Goal: Information Seeking & Learning: Learn about a topic

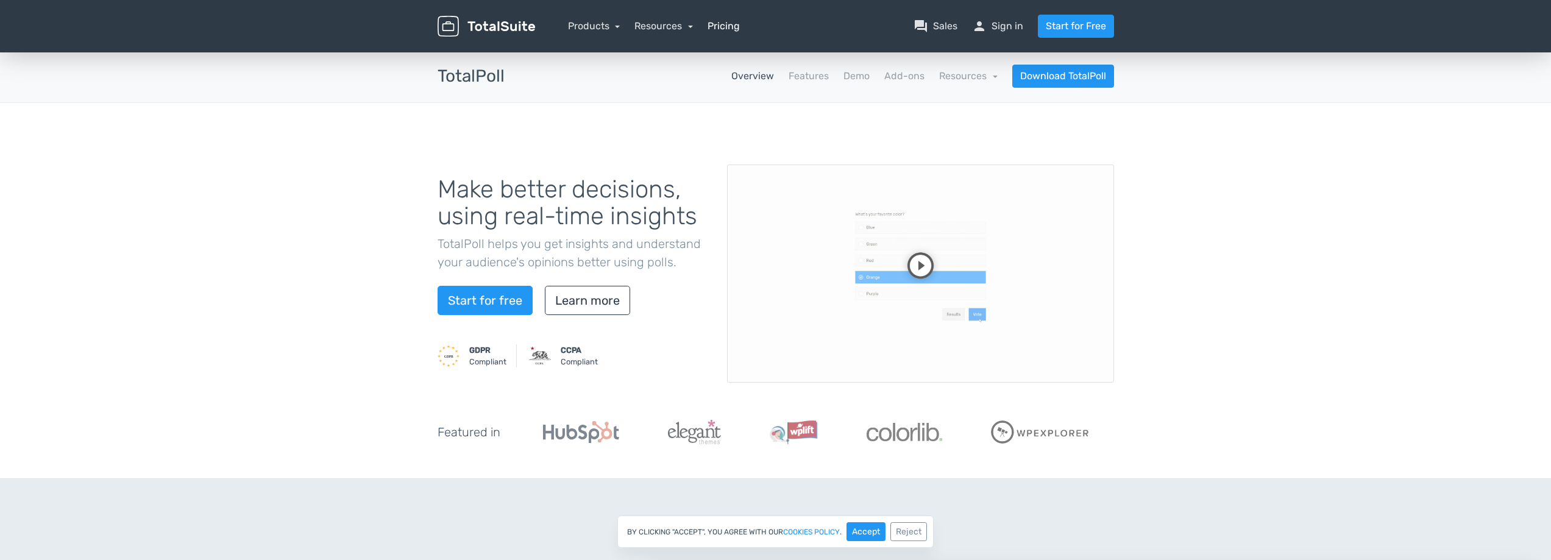
click at [717, 22] on link "Pricing" at bounding box center [723, 26] width 32 height 15
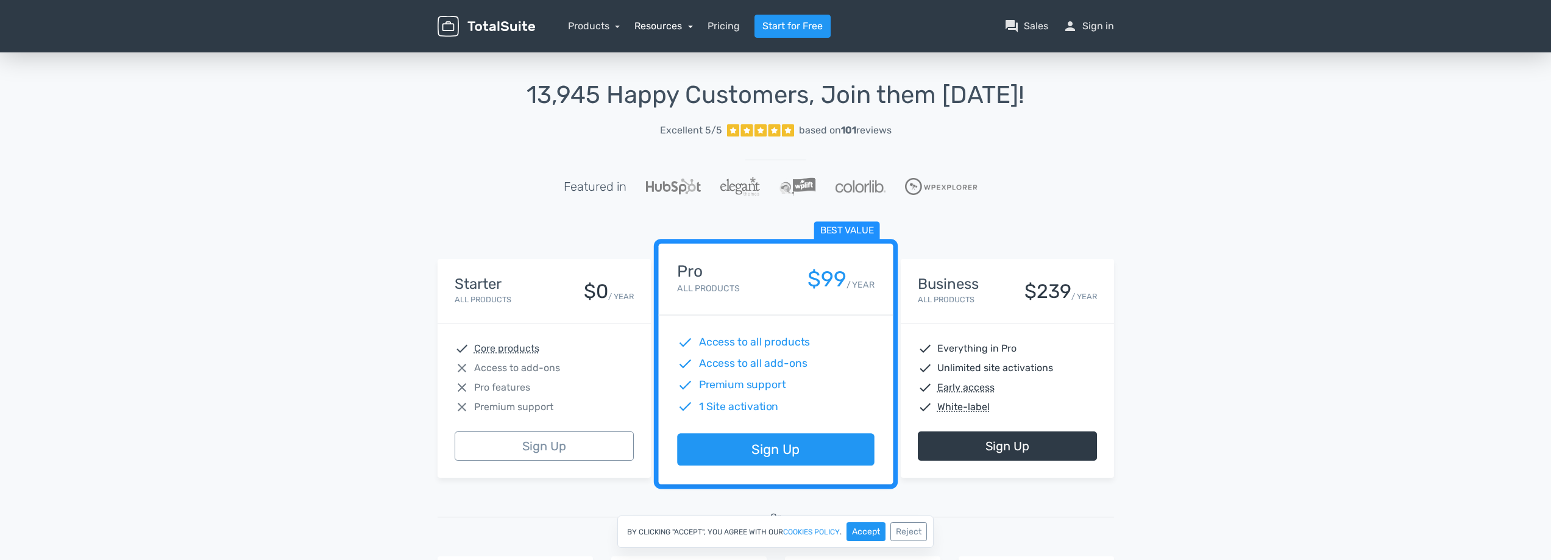
click at [664, 24] on link "Resources" at bounding box center [663, 26] width 58 height 12
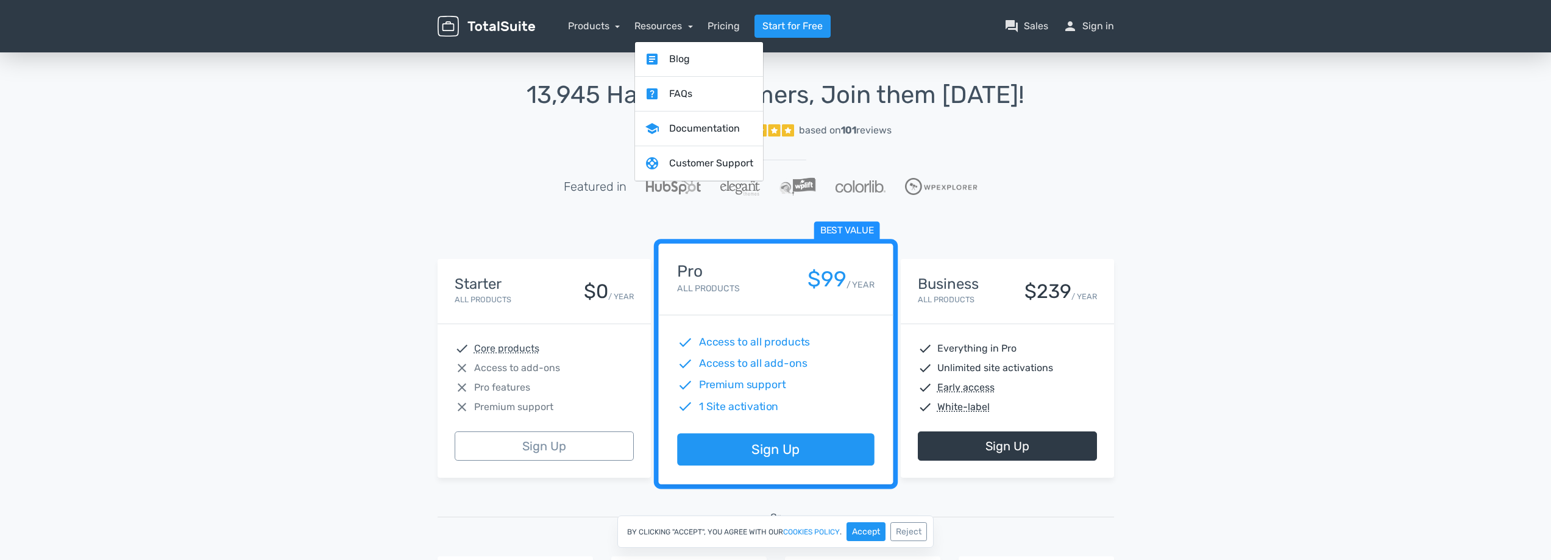
drag, startPoint x: 1250, startPoint y: 172, endPoint x: 1167, endPoint y: 133, distance: 91.9
click at [1242, 170] on div "13,945 Happy Customers, Join them Today! Excellent 5/5 based on 101 reviews Fea…" at bounding box center [775, 450] width 1551 height 800
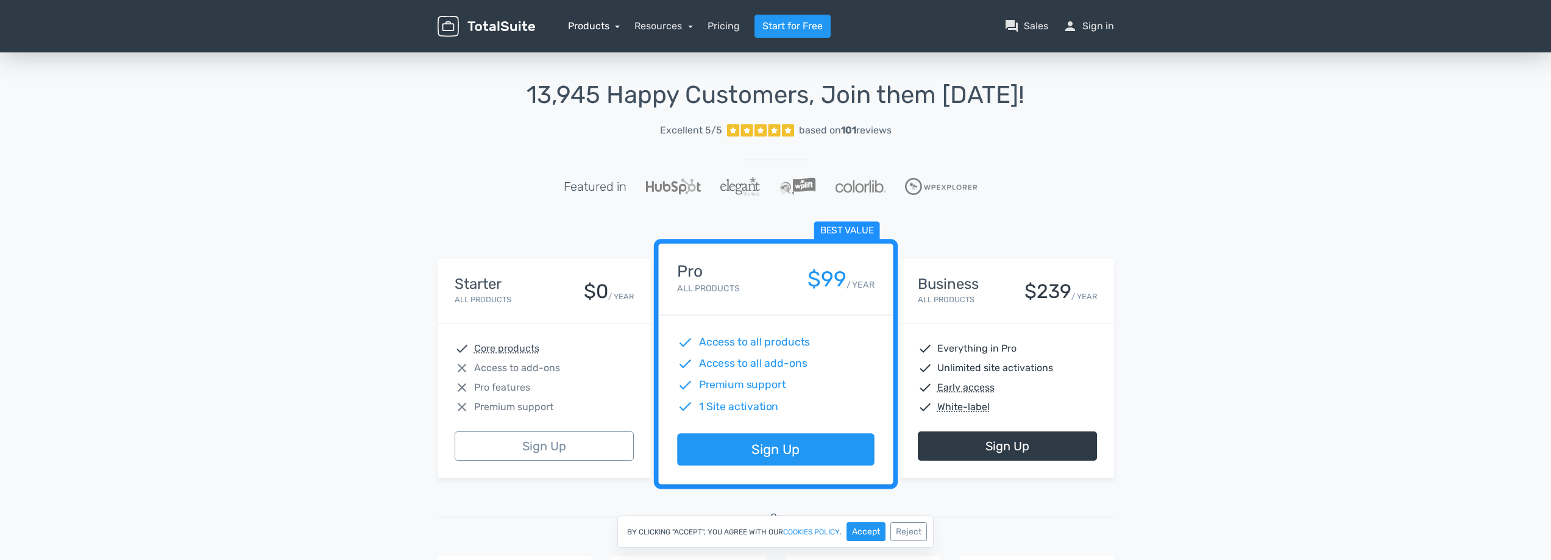
click at [596, 23] on link "Products" at bounding box center [594, 26] width 52 height 12
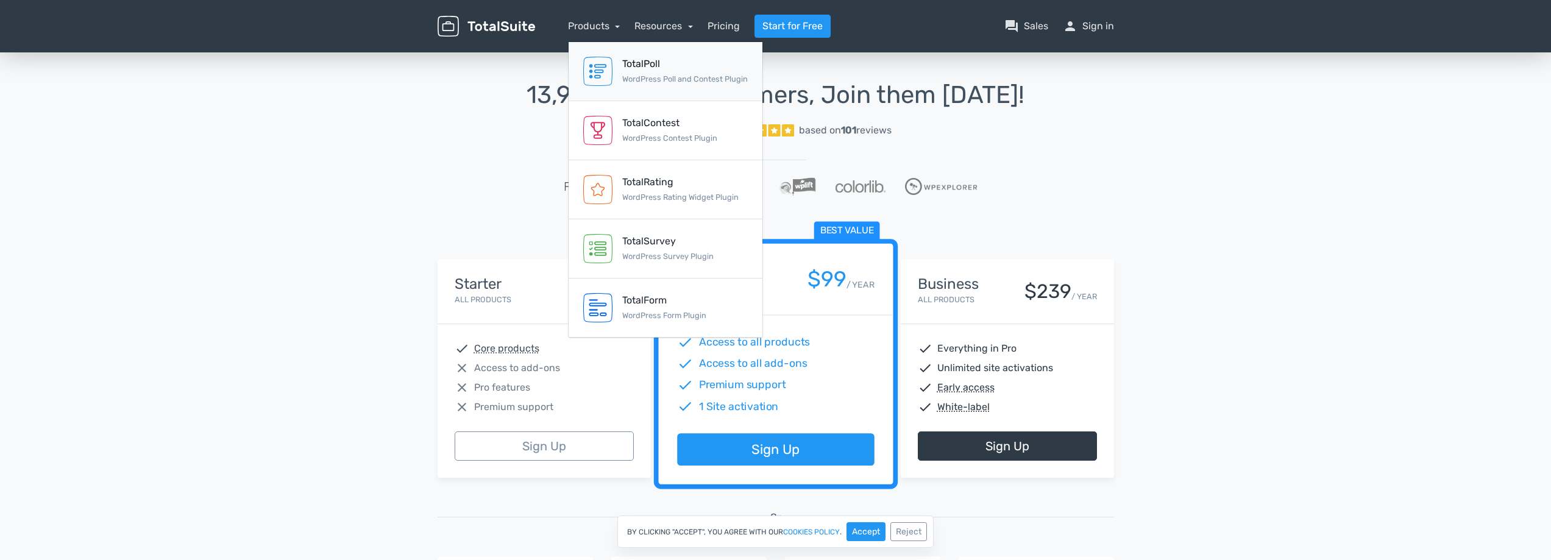
click at [642, 52] on link "TotalPoll WordPress Poll and Contest Plugin" at bounding box center [666, 71] width 194 height 59
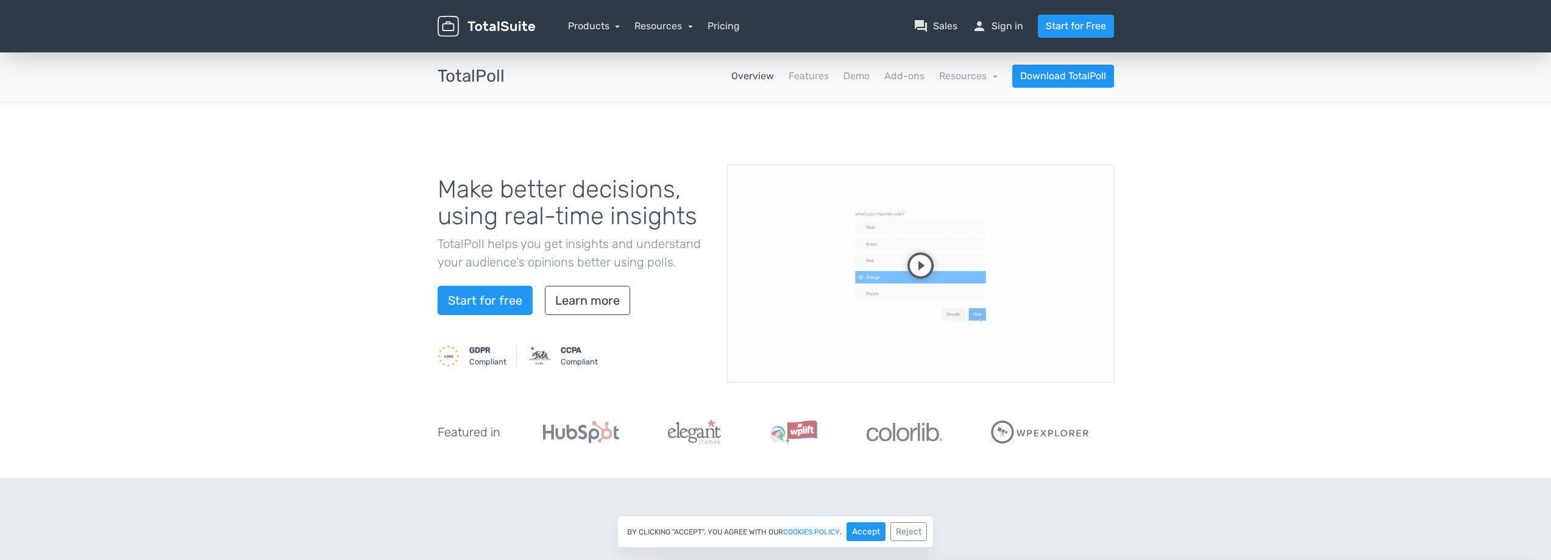
click at [1218, 265] on div "Make better decisions, using real-time insights TotalPoll helps you get insight…" at bounding box center [775, 291] width 1551 height 376
